Goal: Task Accomplishment & Management: Use online tool/utility

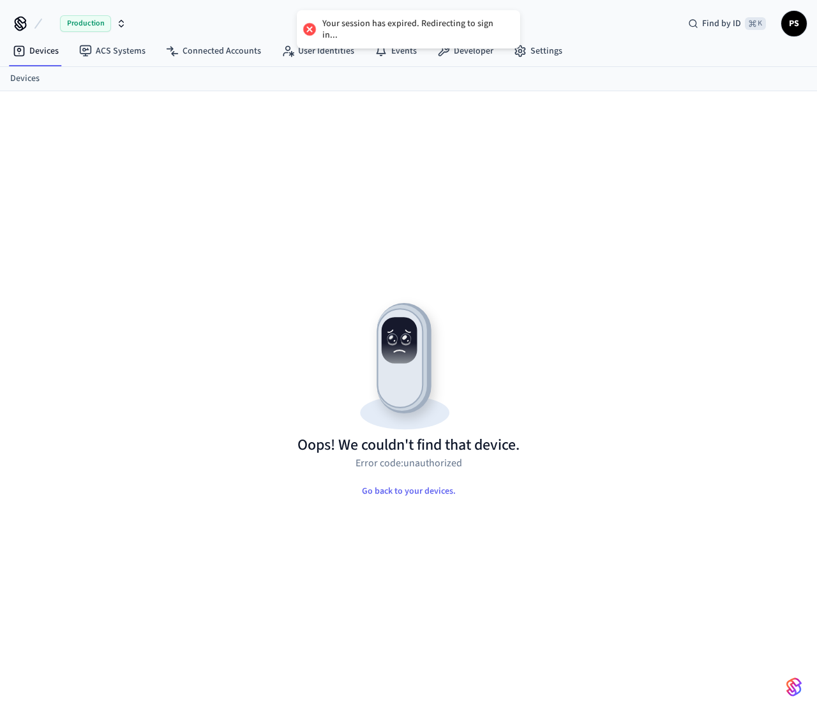
click at [432, 20] on div "Your session has expired. Redirecting to sign in..." at bounding box center [414, 29] width 185 height 23
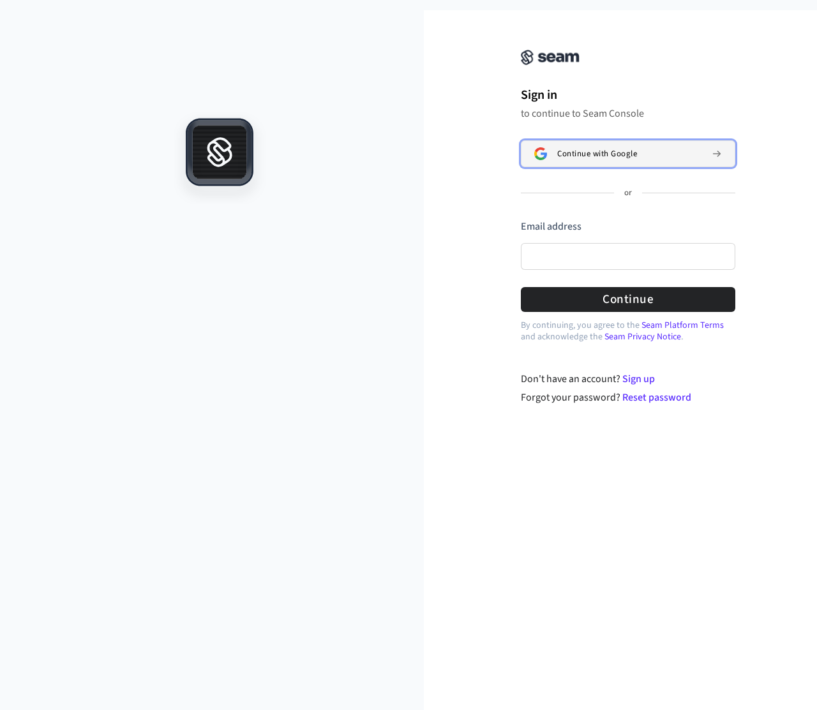
click at [646, 164] on button "Continue with Google" at bounding box center [628, 153] width 214 height 27
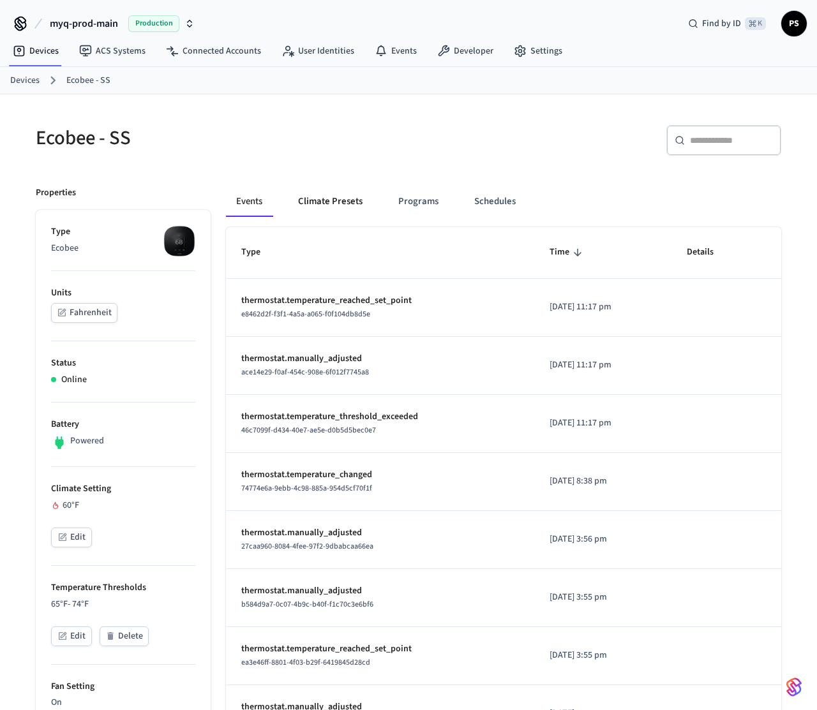
click at [306, 213] on button "Climate Presets" at bounding box center [330, 201] width 85 height 31
